Goal: Transaction & Acquisition: Subscribe to service/newsletter

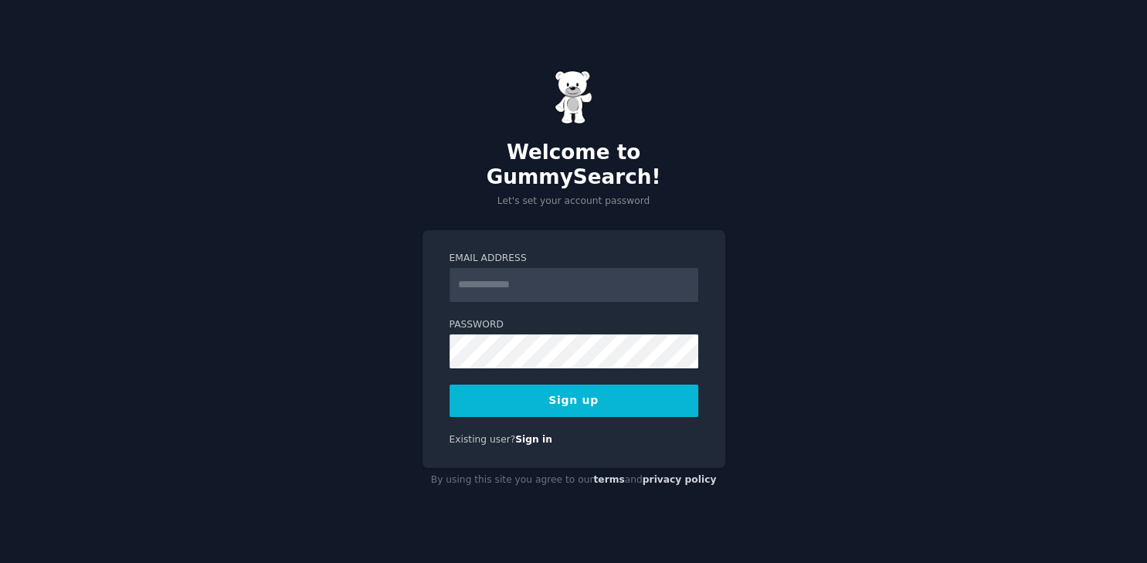
click at [548, 269] on input "Email Address" at bounding box center [574, 285] width 249 height 34
type input "**********"
click at [587, 391] on button "Sign up" at bounding box center [574, 401] width 249 height 32
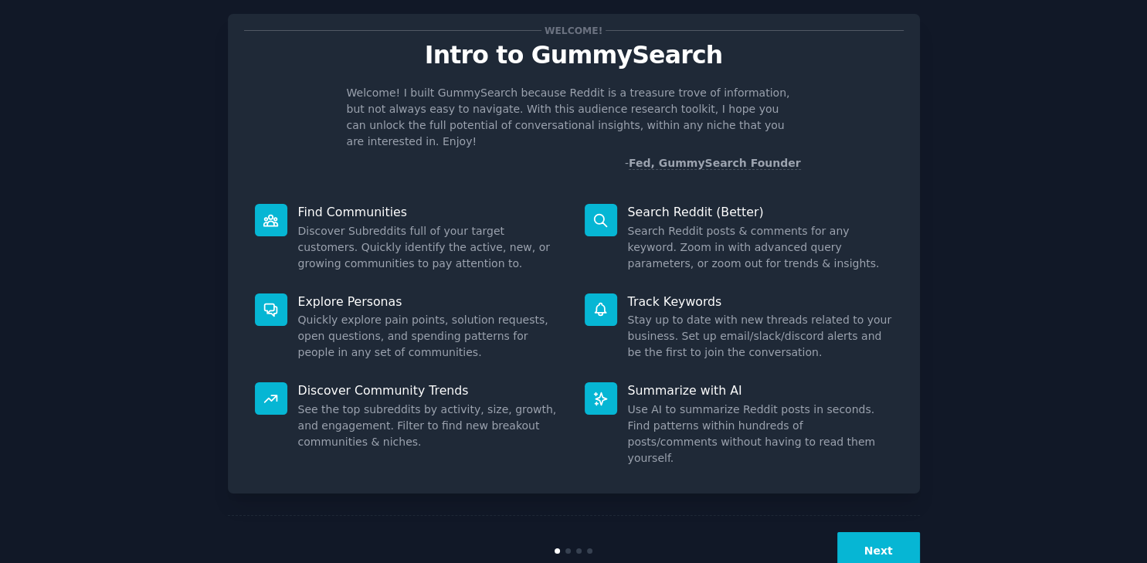
scroll to position [42, 0]
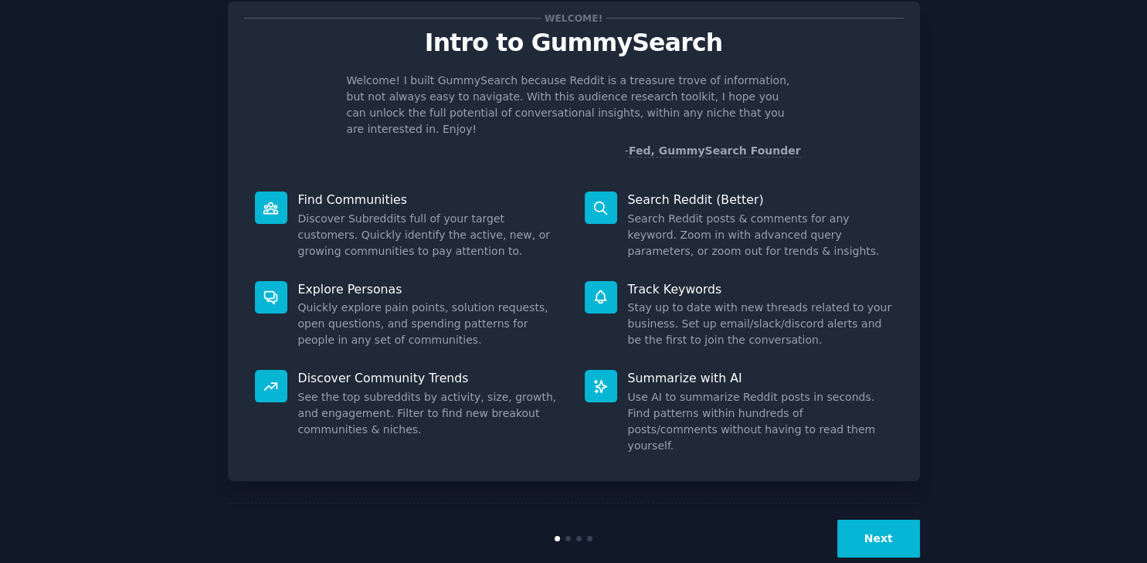
click at [860, 520] on button "Next" at bounding box center [878, 539] width 83 height 38
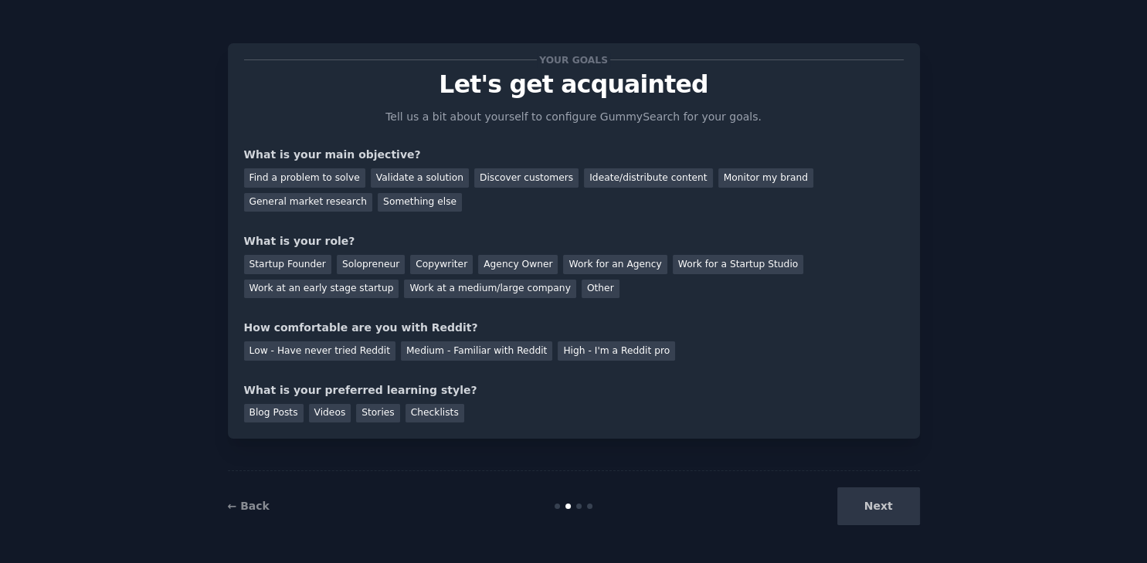
click at [860, 495] on div "Next" at bounding box center [804, 506] width 231 height 38
click at [882, 505] on div "Next" at bounding box center [804, 506] width 231 height 38
click at [869, 497] on div "Next" at bounding box center [804, 506] width 231 height 38
click at [414, 174] on div "Validate a solution" at bounding box center [420, 177] width 98 height 19
click at [321, 174] on div "Find a problem to solve" at bounding box center [304, 177] width 121 height 19
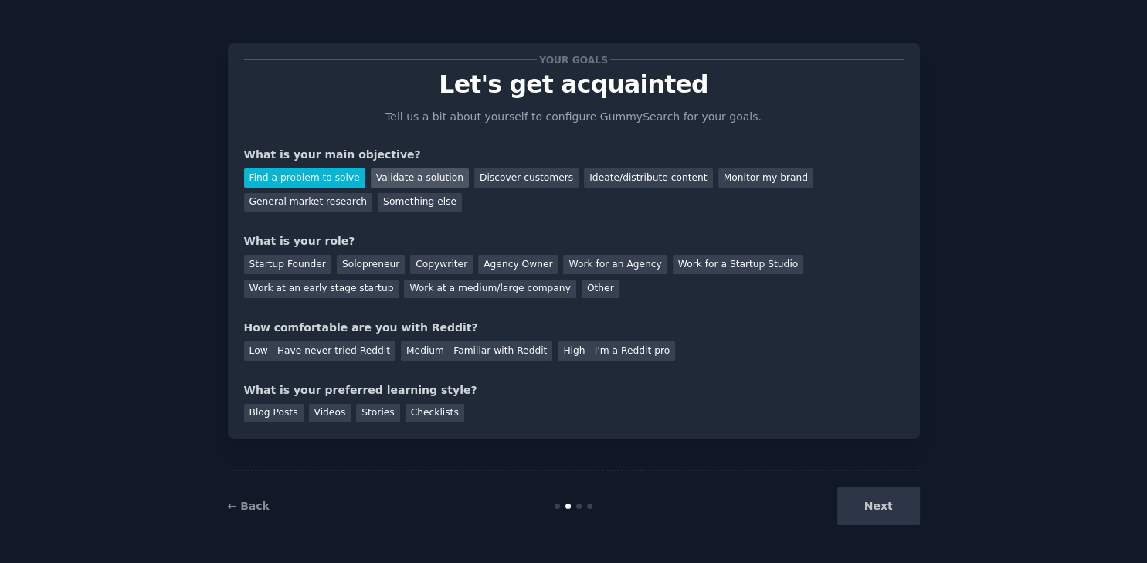
click at [413, 181] on div "Validate a solution" at bounding box center [420, 177] width 98 height 19
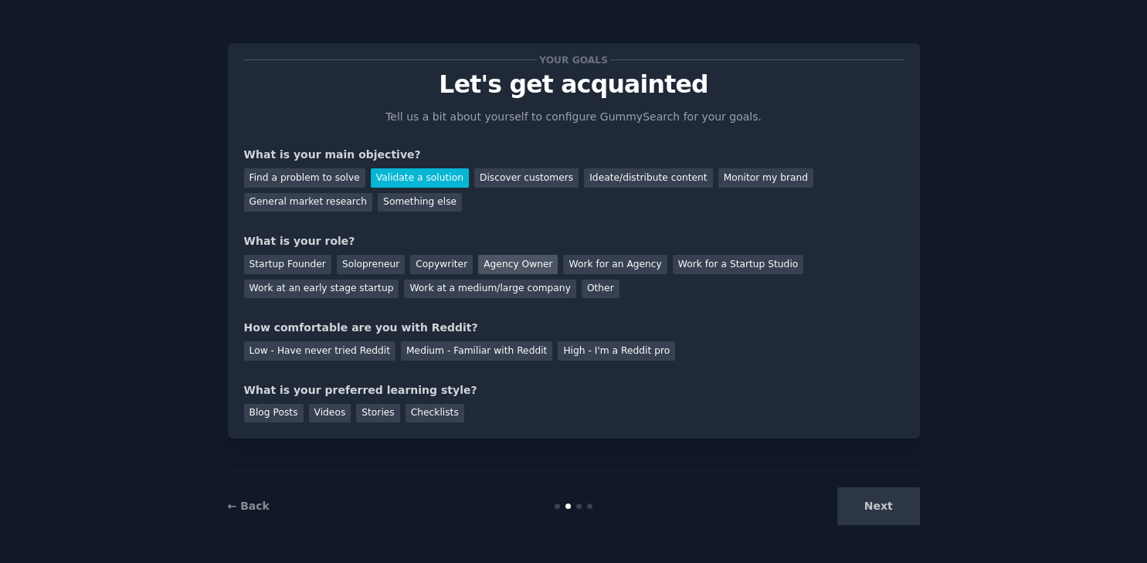
click at [507, 265] on div "Agency Owner" at bounding box center [518, 264] width 80 height 19
click at [330, 354] on div "Low - Have never tried Reddit" at bounding box center [319, 350] width 151 height 19
click at [329, 412] on div "Videos" at bounding box center [330, 413] width 42 height 19
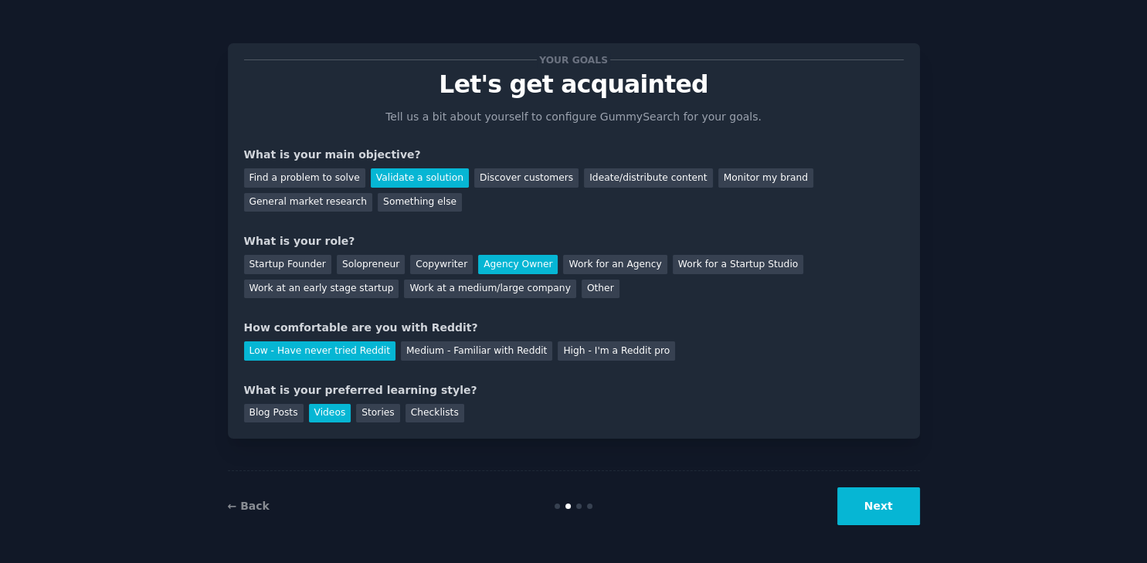
click at [874, 499] on button "Next" at bounding box center [878, 506] width 83 height 38
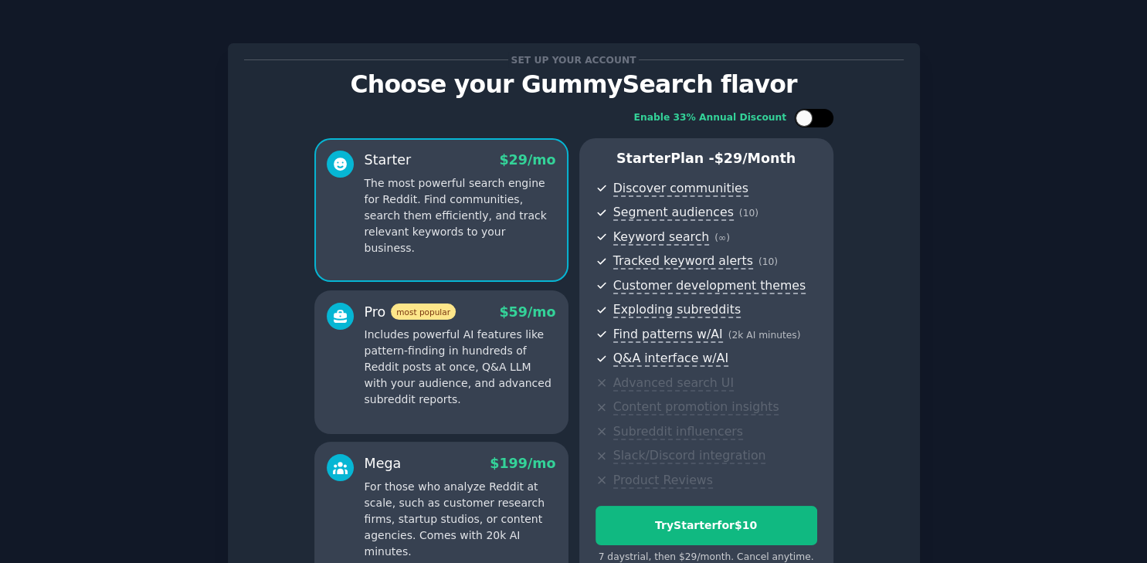
click at [818, 116] on div at bounding box center [822, 118] width 8 height 8
click at [816, 116] on div at bounding box center [824, 118] width 17 height 17
checkbox input "false"
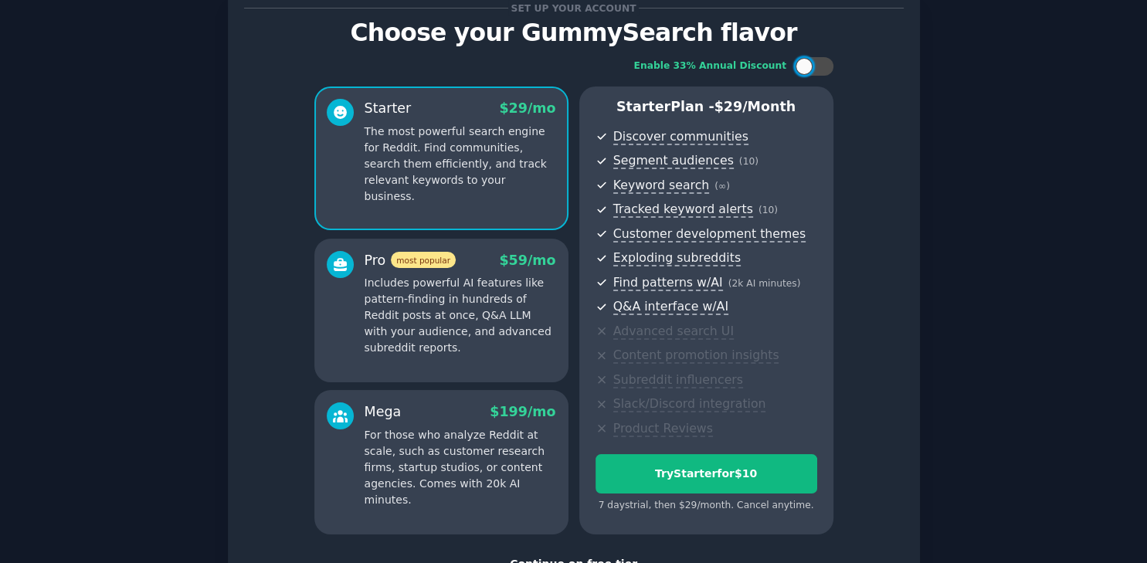
scroll to position [85, 0]
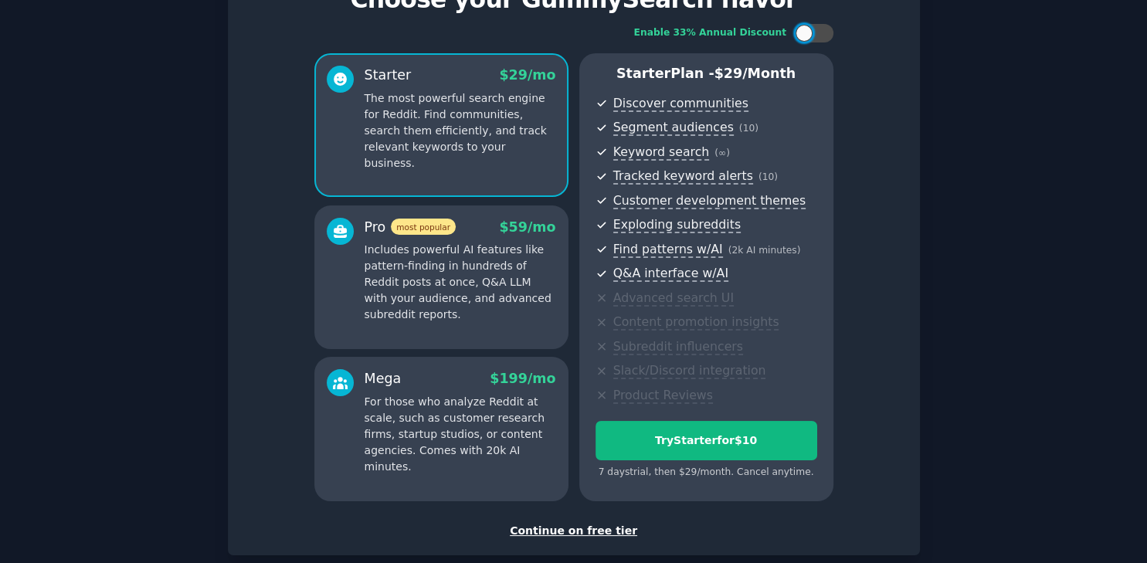
click at [545, 283] on p "Includes powerful AI features like pattern-finding in hundreds of Reddit posts …" at bounding box center [461, 282] width 192 height 81
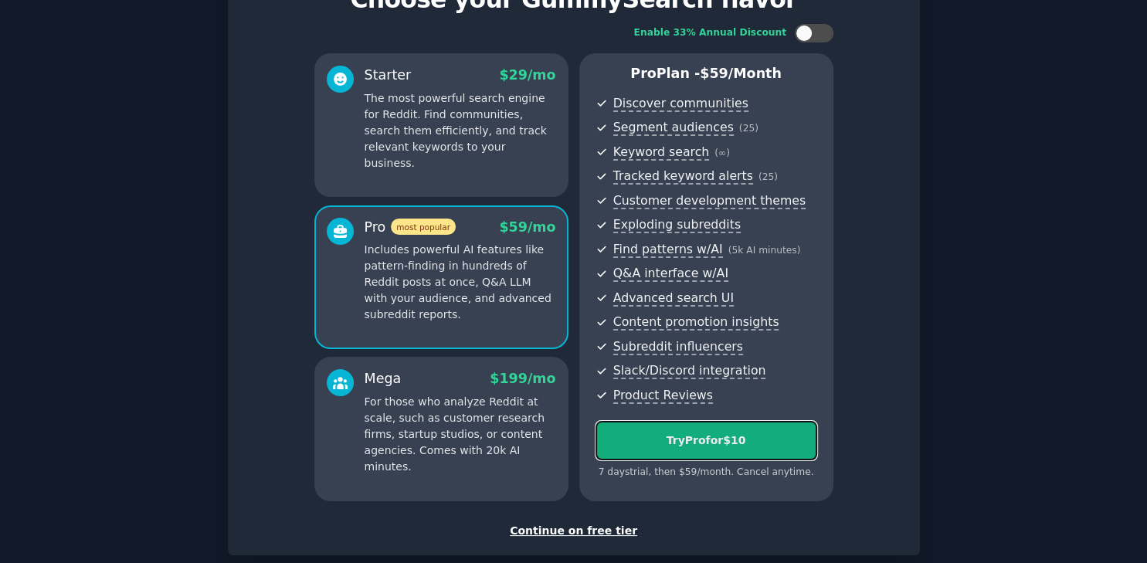
click at [762, 426] on button "Try Pro for $10" at bounding box center [706, 440] width 222 height 39
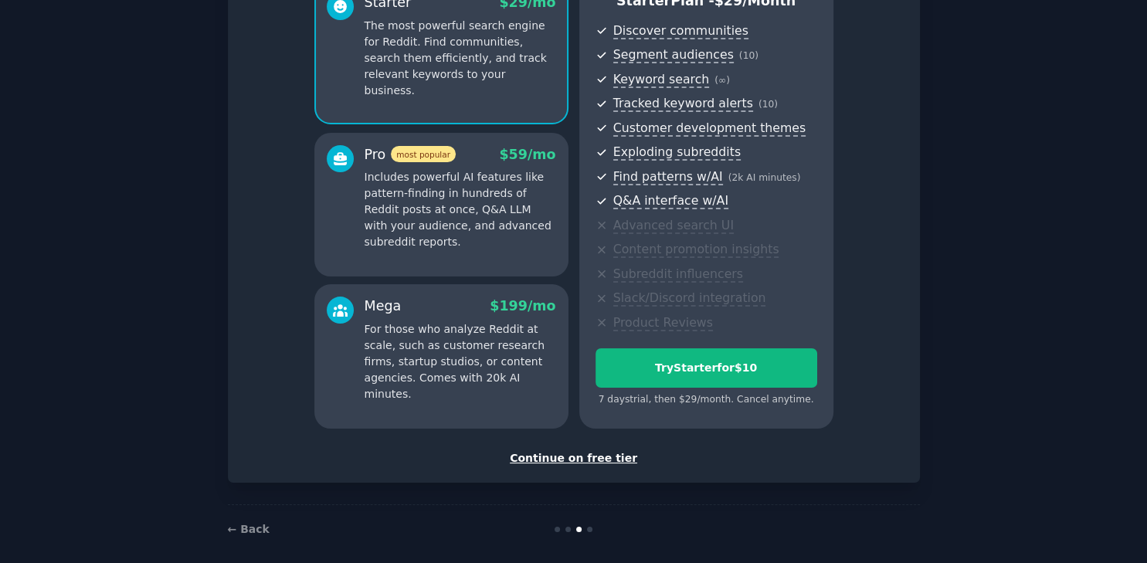
scroll to position [169, 0]
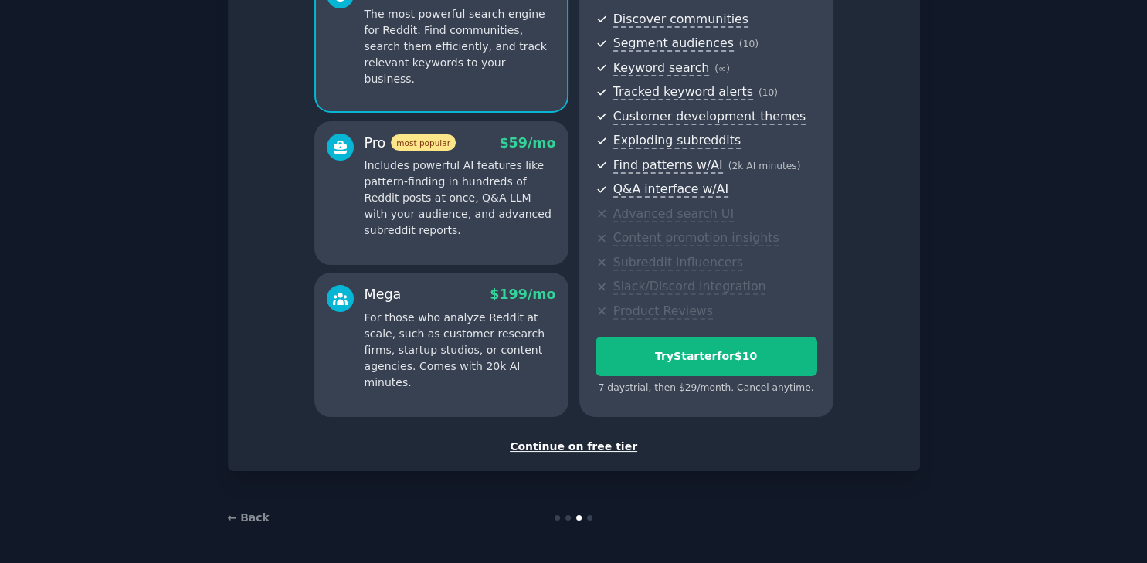
click at [582, 446] on div "Continue on free tier" at bounding box center [574, 447] width 660 height 16
